Goal: Task Accomplishment & Management: Use online tool/utility

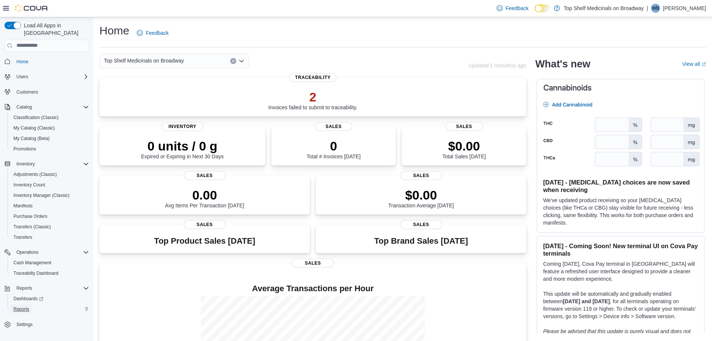
click at [20, 306] on span "Reports" at bounding box center [21, 309] width 16 height 6
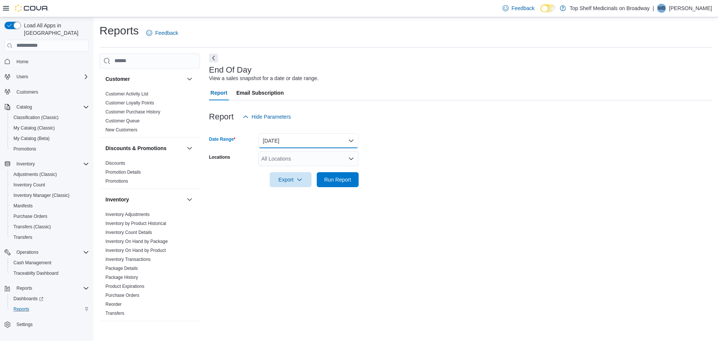
click at [288, 142] on button "Today" at bounding box center [308, 140] width 100 height 15
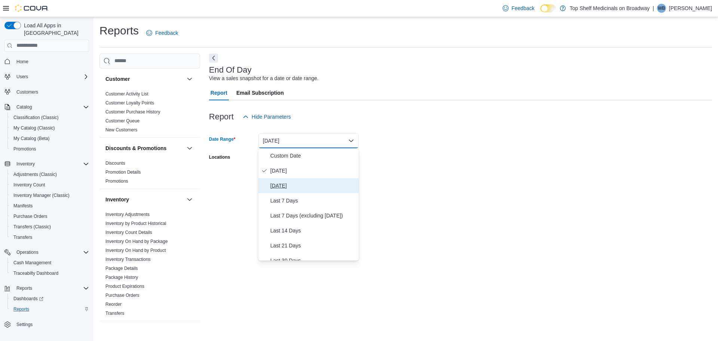
click at [290, 188] on span "Yesterday" at bounding box center [312, 185] width 85 height 9
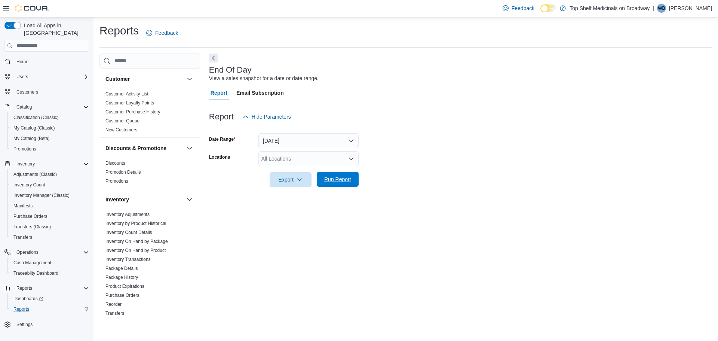
click at [328, 178] on span "Run Report" at bounding box center [337, 178] width 27 height 7
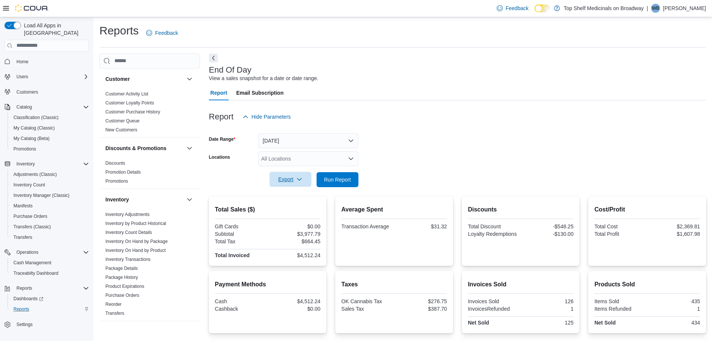
click at [291, 178] on span "Export" at bounding box center [290, 179] width 33 height 15
click at [293, 210] on span "Export to Pdf" at bounding box center [292, 209] width 34 height 6
click at [19, 59] on span "Home" at bounding box center [22, 62] width 12 height 6
